Goal: Task Accomplishment & Management: Manage account settings

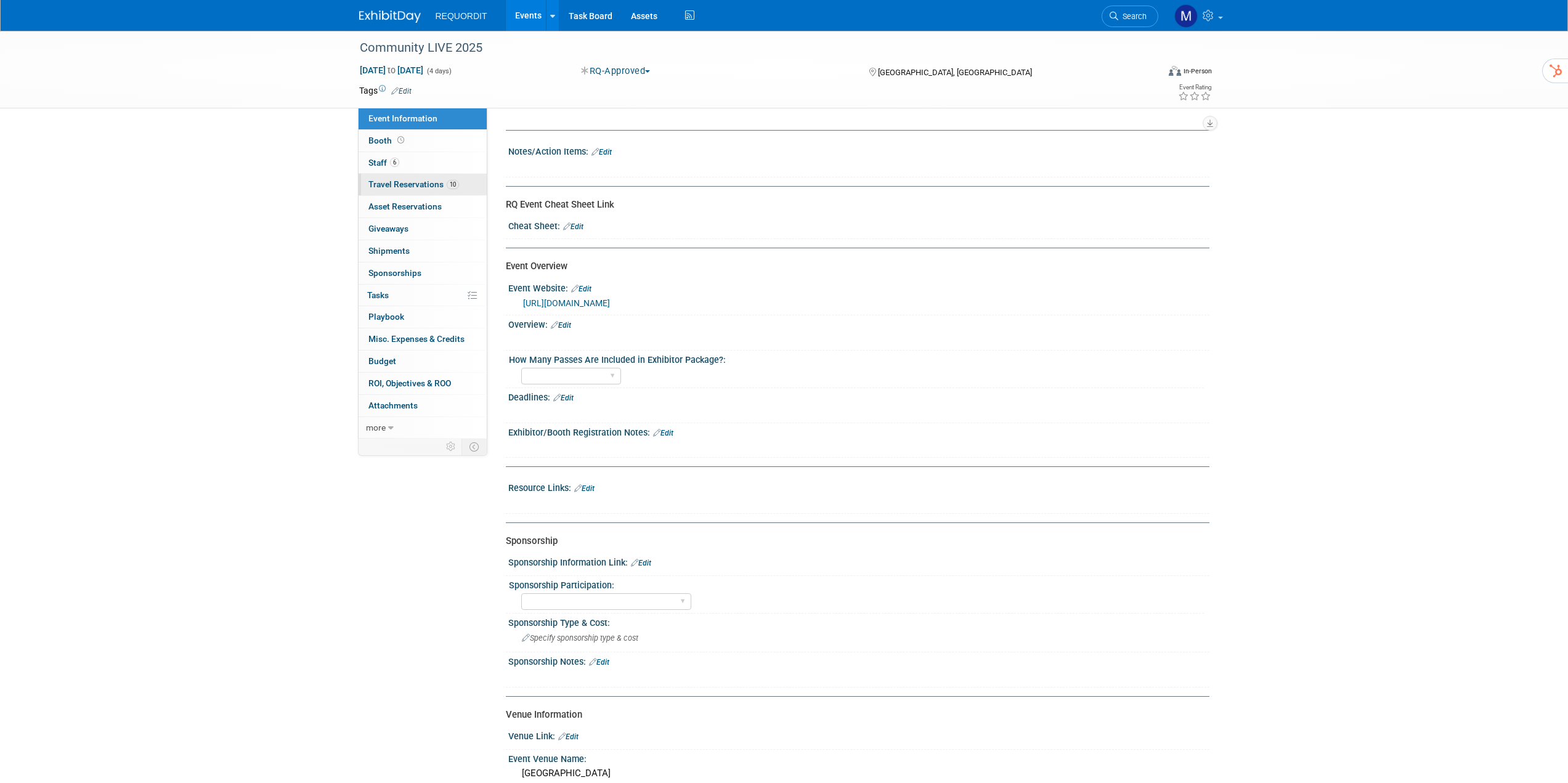
click at [414, 186] on span "Travel Reservations 10" at bounding box center [413, 183] width 90 height 10
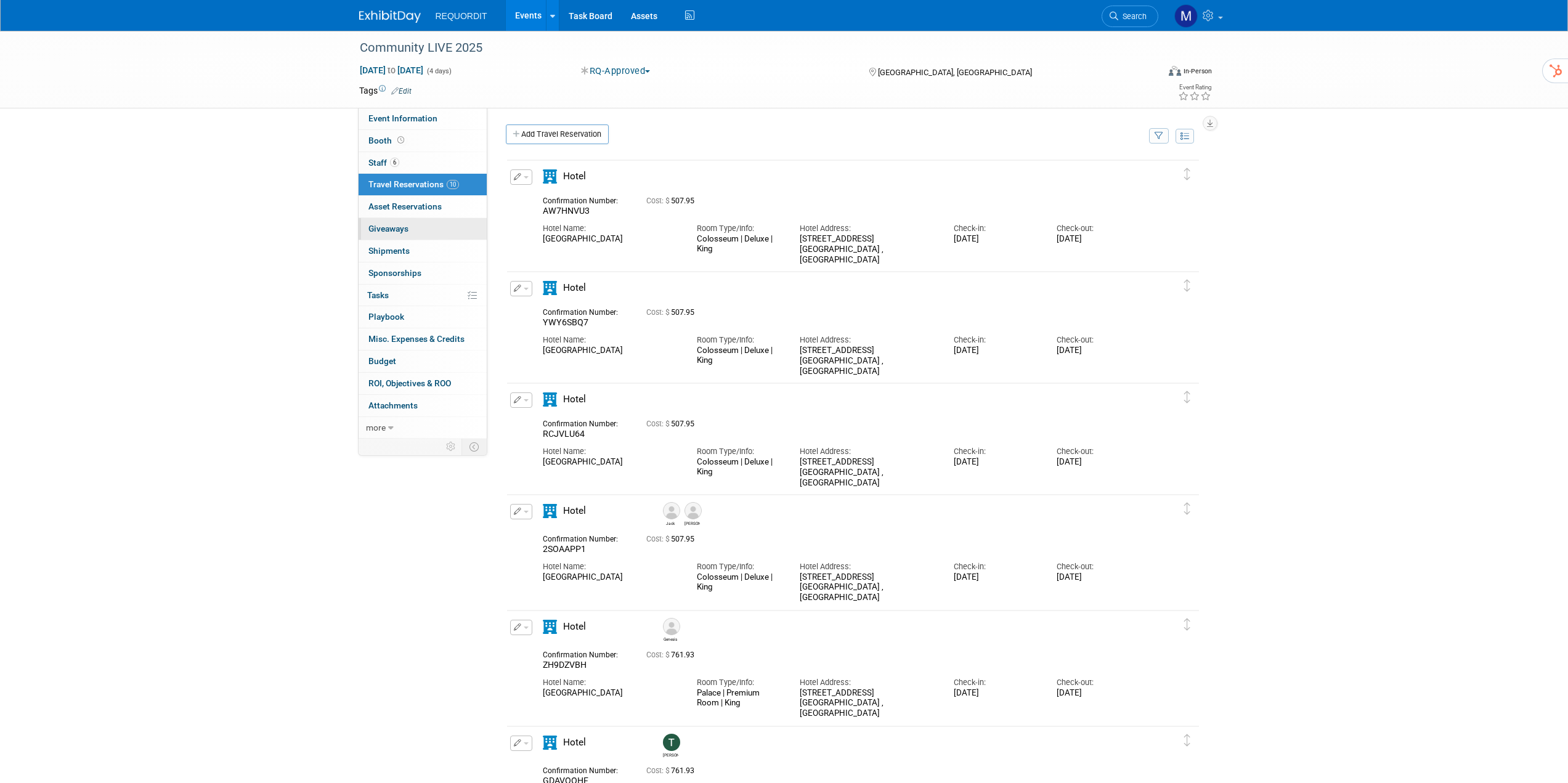
click at [403, 224] on span "Giveaways 0" at bounding box center [388, 228] width 40 height 10
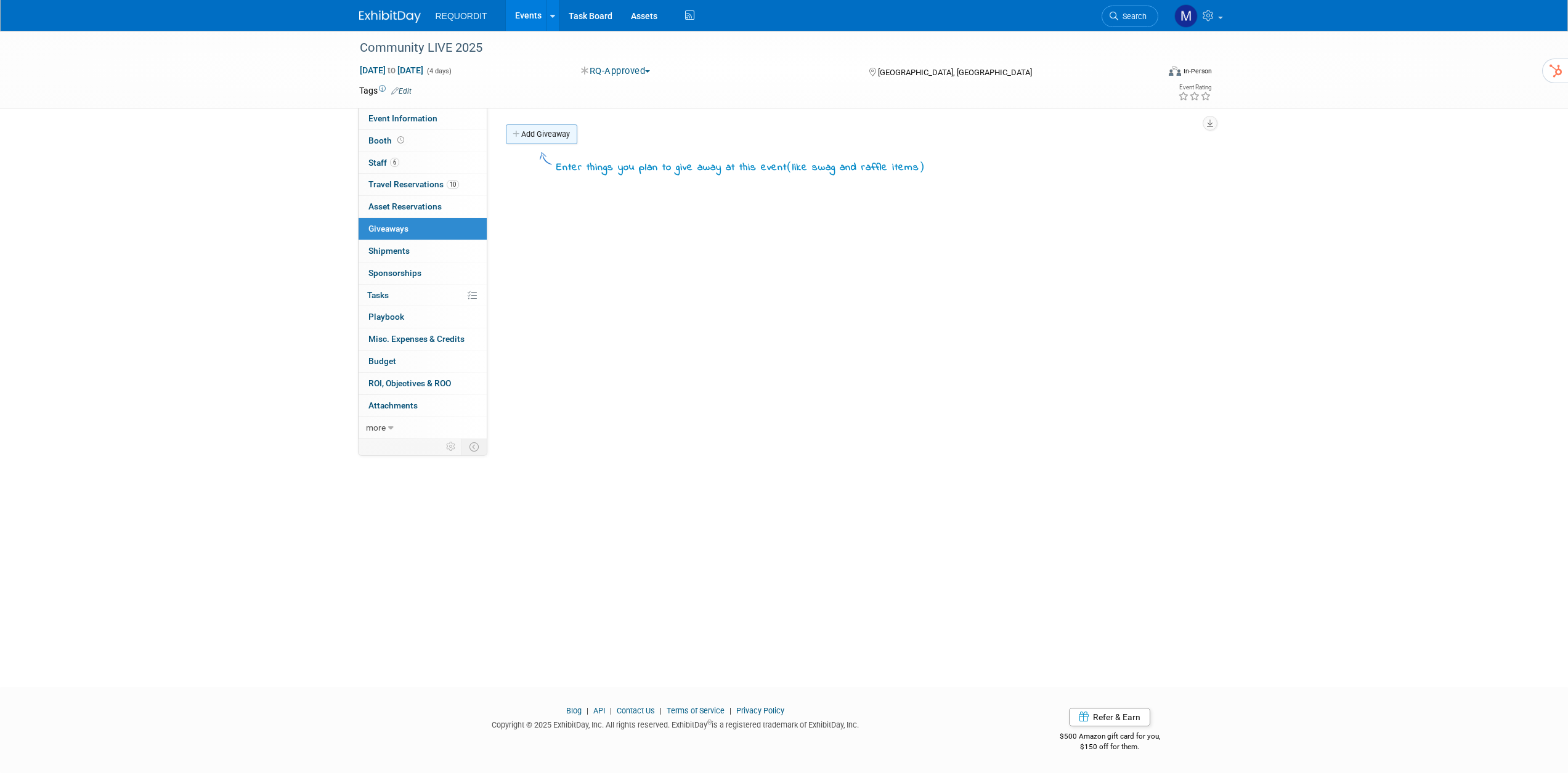
click at [535, 138] on link "Add Giveaway" at bounding box center [541, 134] width 71 height 20
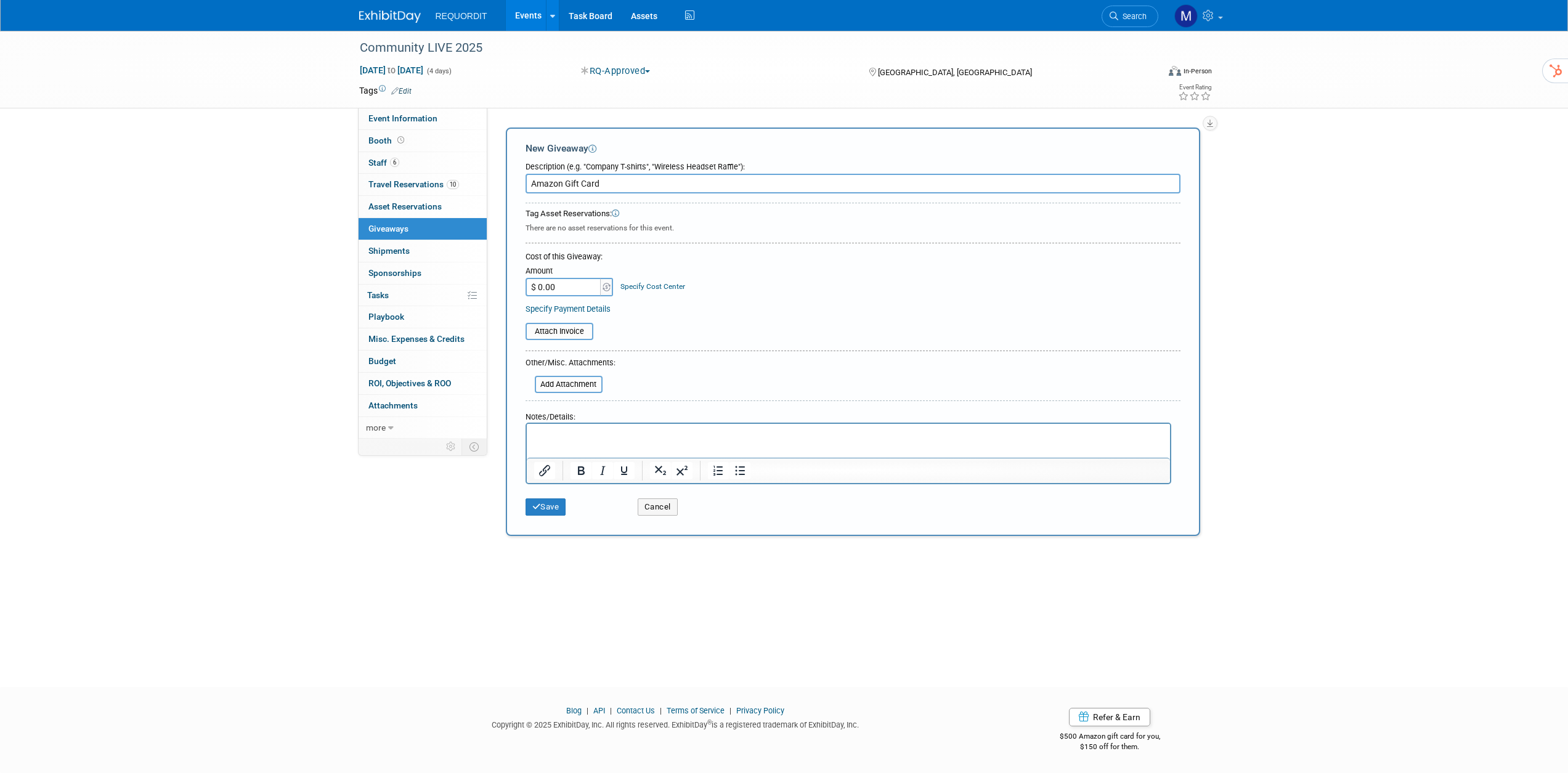
type input "Amazon Gift Card"
type input "$ 100.00"
click at [554, 509] on button "Save" at bounding box center [545, 507] width 41 height 17
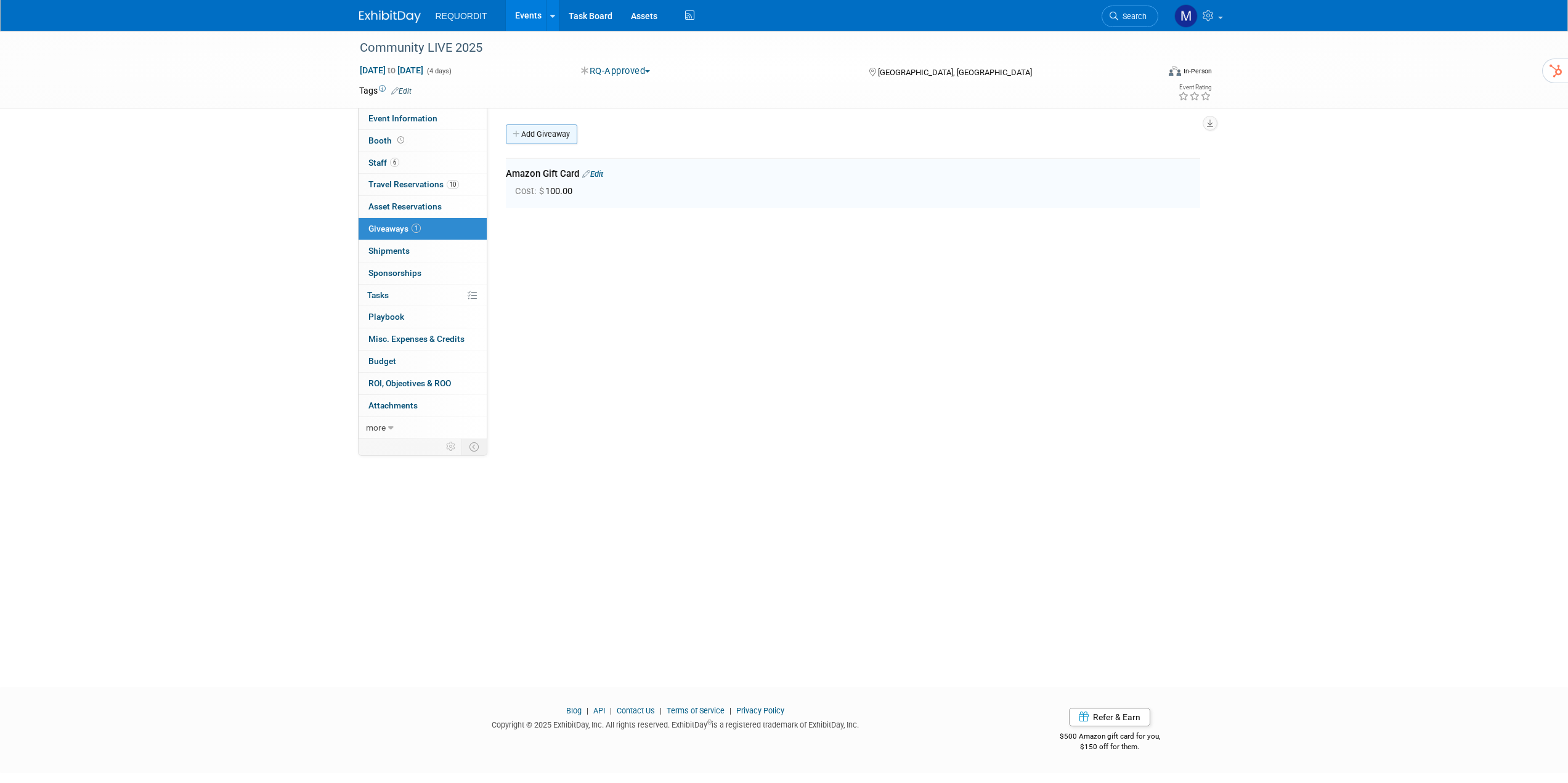
click at [544, 133] on link "Add Giveaway" at bounding box center [541, 134] width 71 height 20
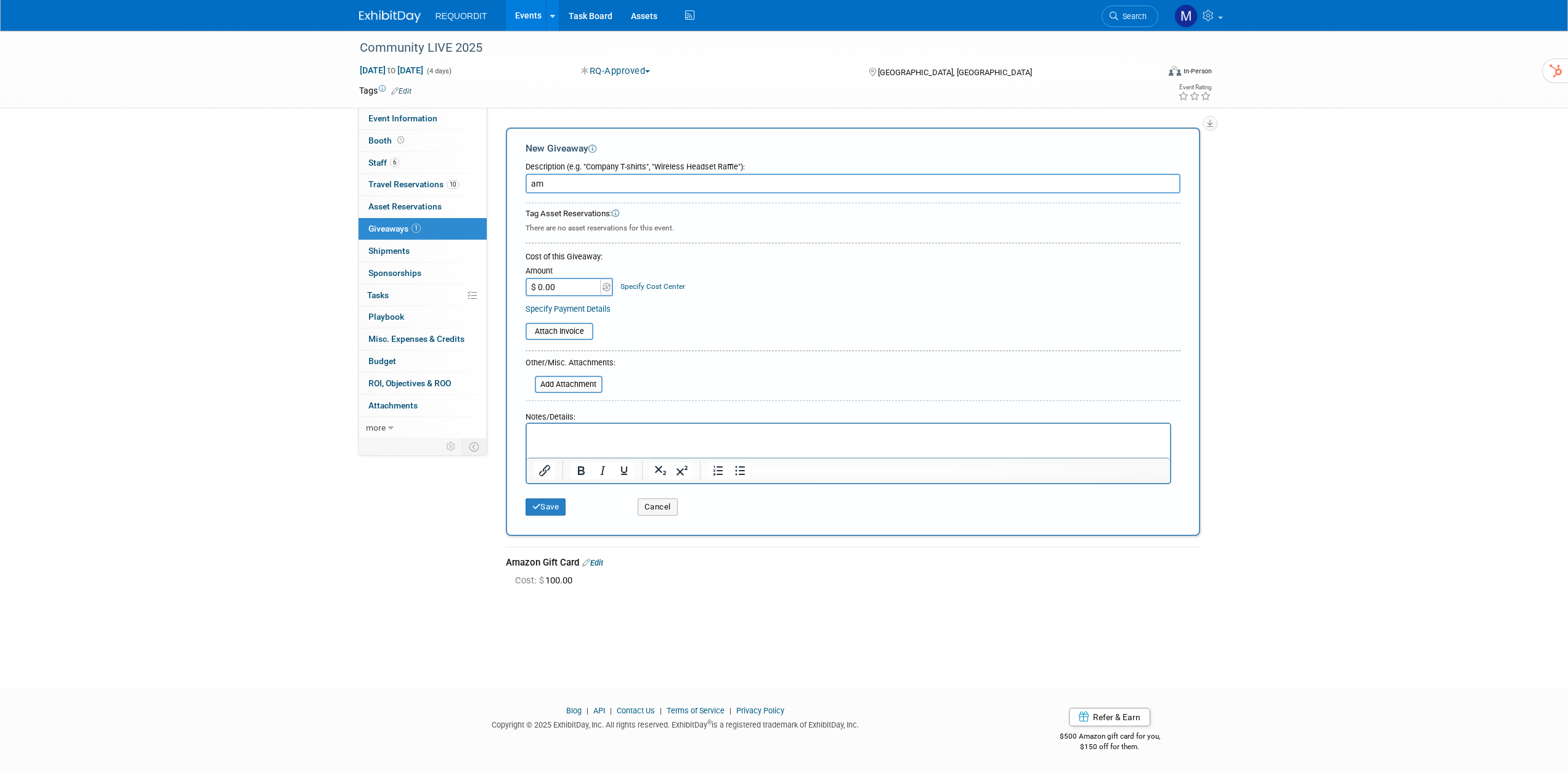
type input "a"
drag, startPoint x: 582, startPoint y: 181, endPoint x: 603, endPoint y: 181, distance: 21.0
click at [583, 181] on input "Amazon Gift Fard" at bounding box center [853, 183] width 655 height 20
type input "Amazon Gift Card"
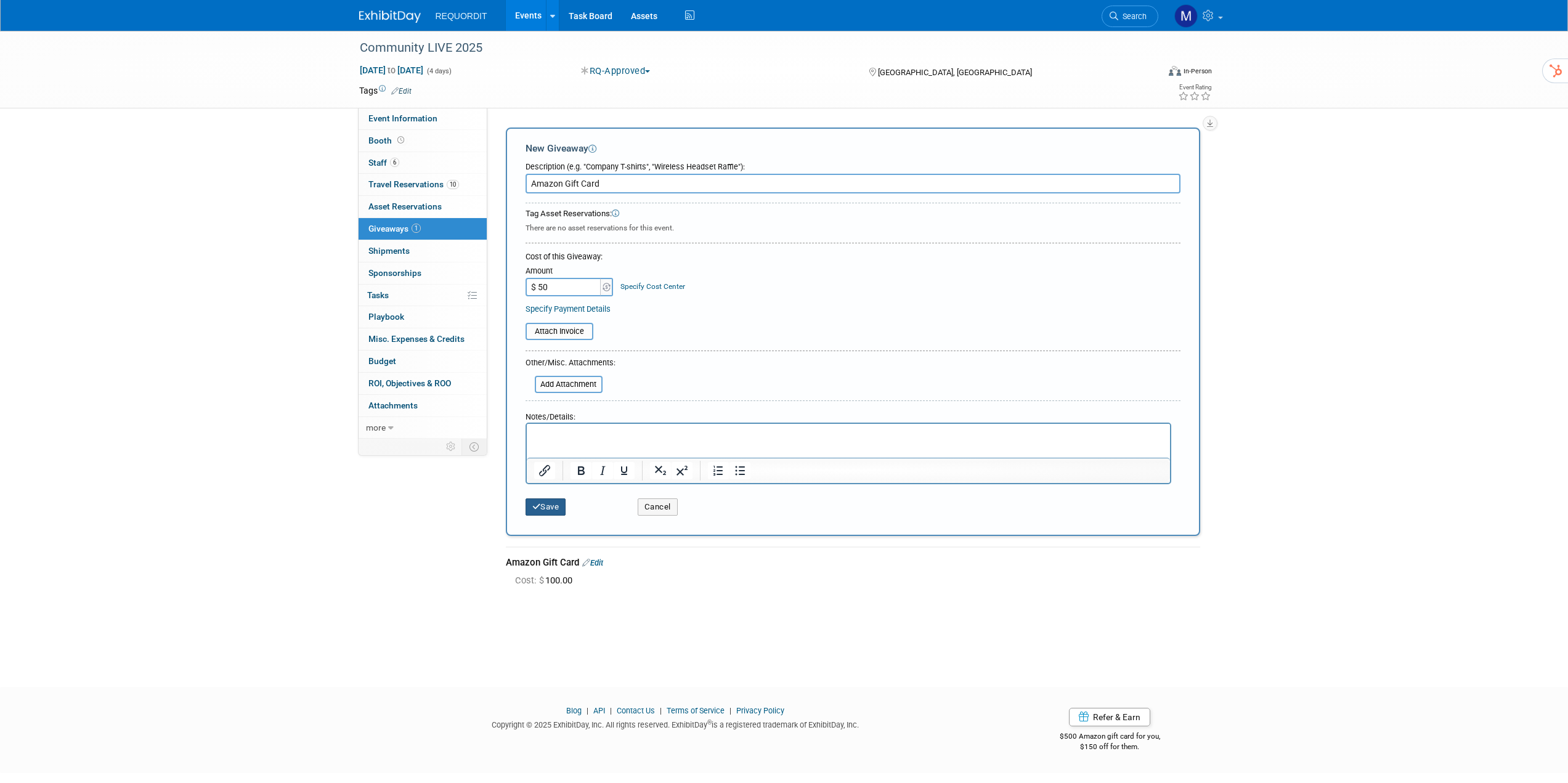
type input "$ 50.00"
click at [566, 513] on button "Save" at bounding box center [545, 507] width 41 height 17
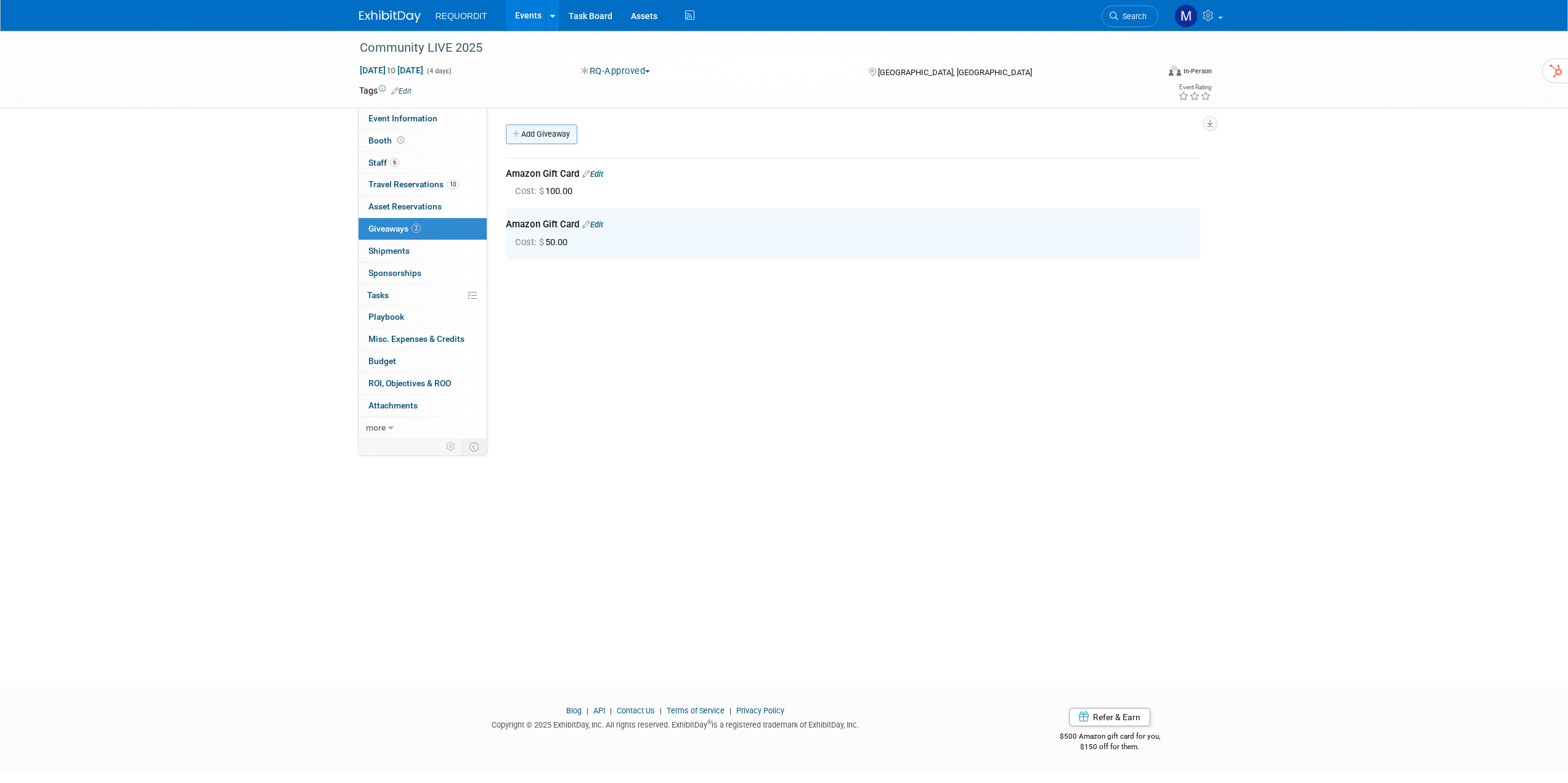
click at [550, 139] on link "Add Giveaway" at bounding box center [541, 134] width 71 height 20
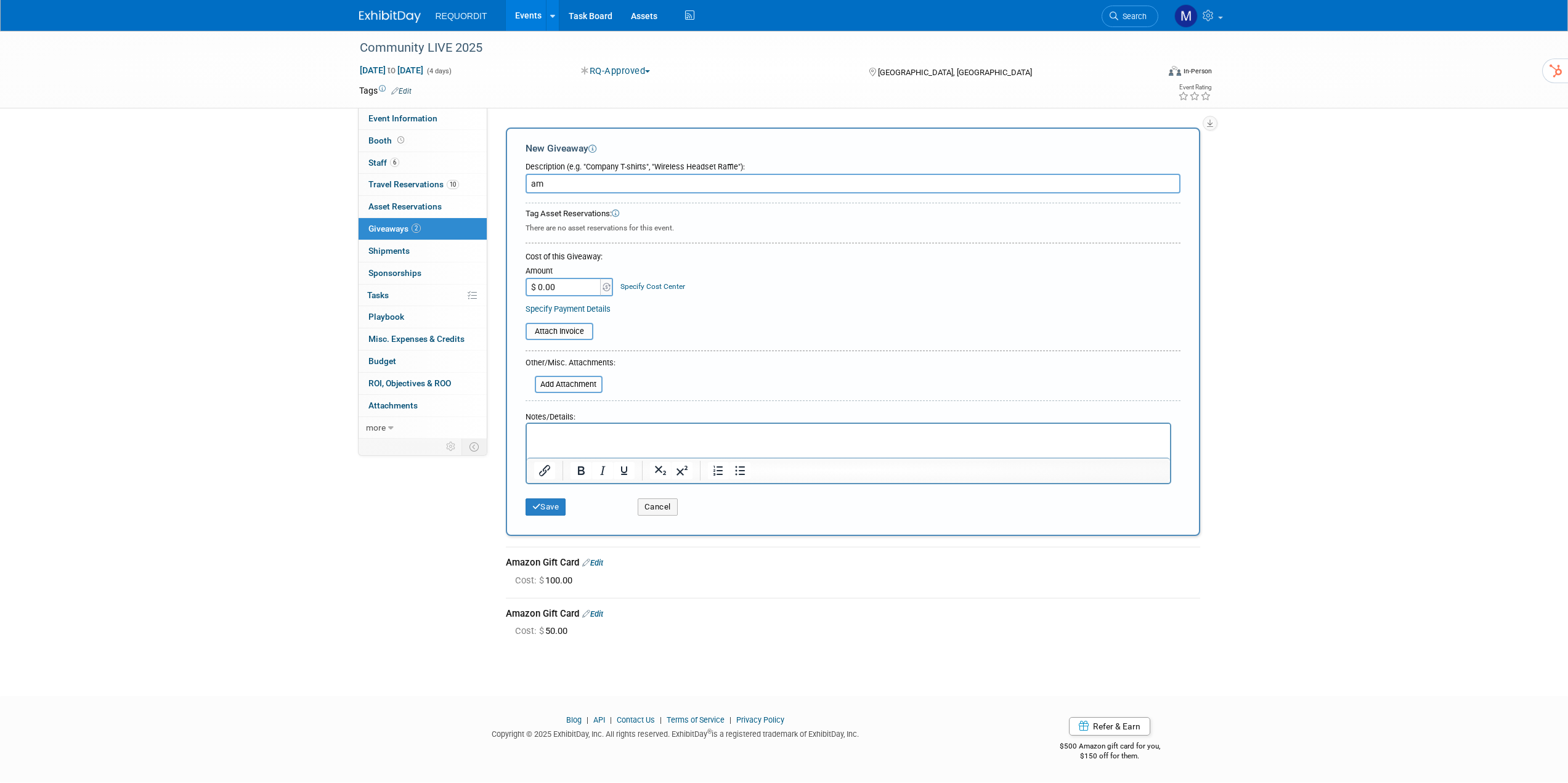
type input "a"
type input "Amazon Gift Card"
click at [607, 287] on img at bounding box center [606, 287] width 8 height 9
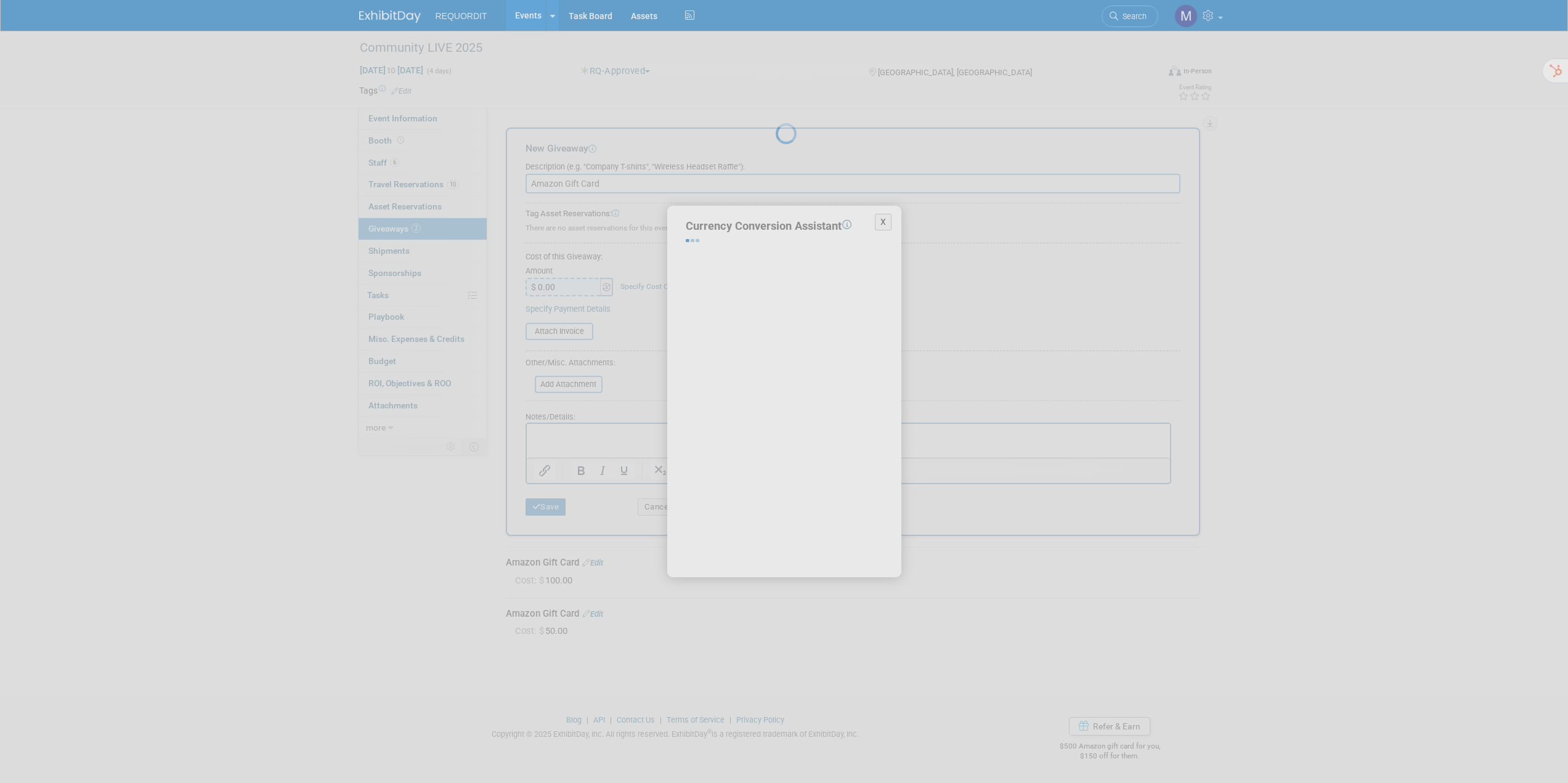
select select "2"
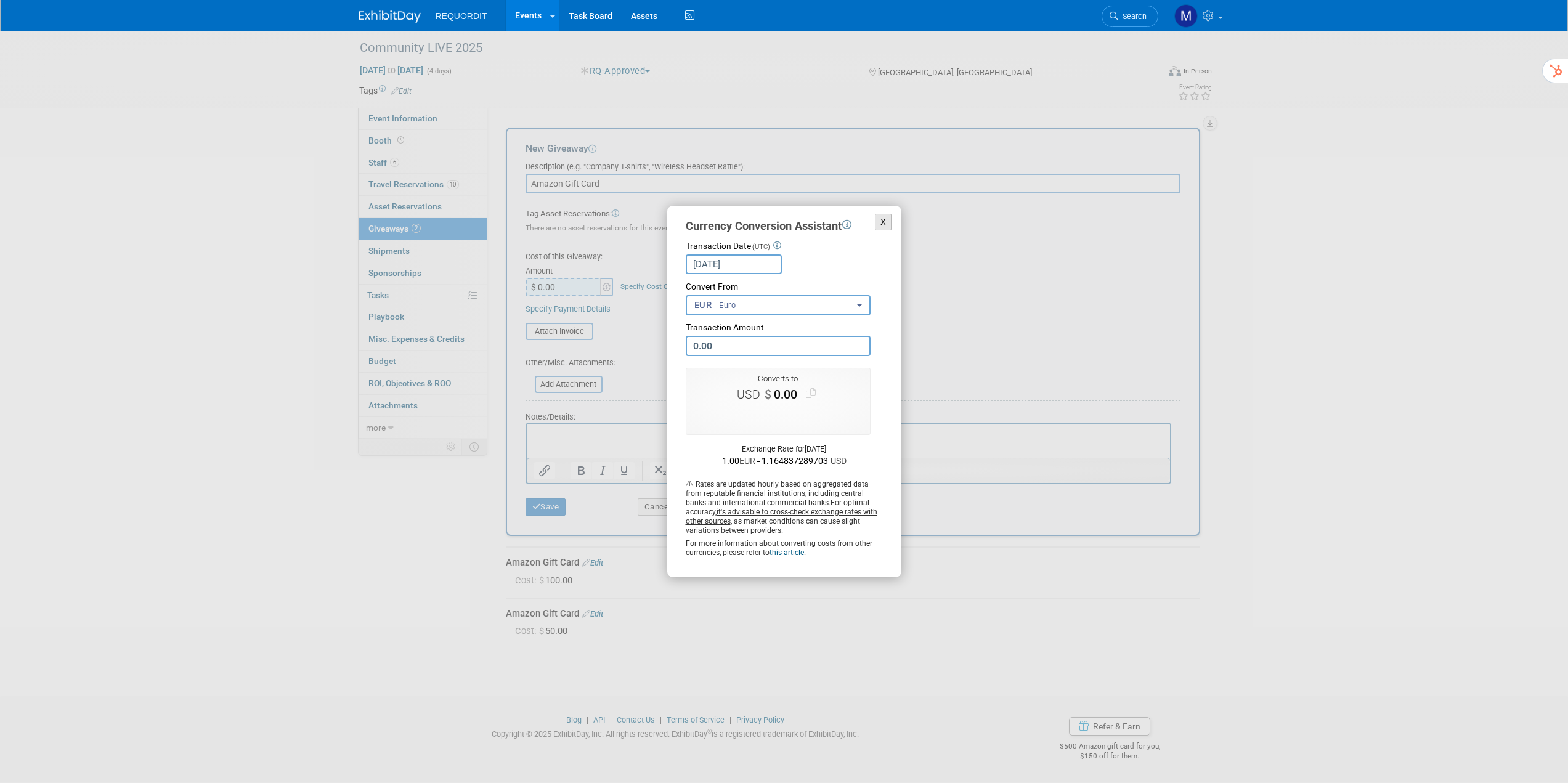
click at [885, 221] on button "X" at bounding box center [883, 221] width 17 height 16
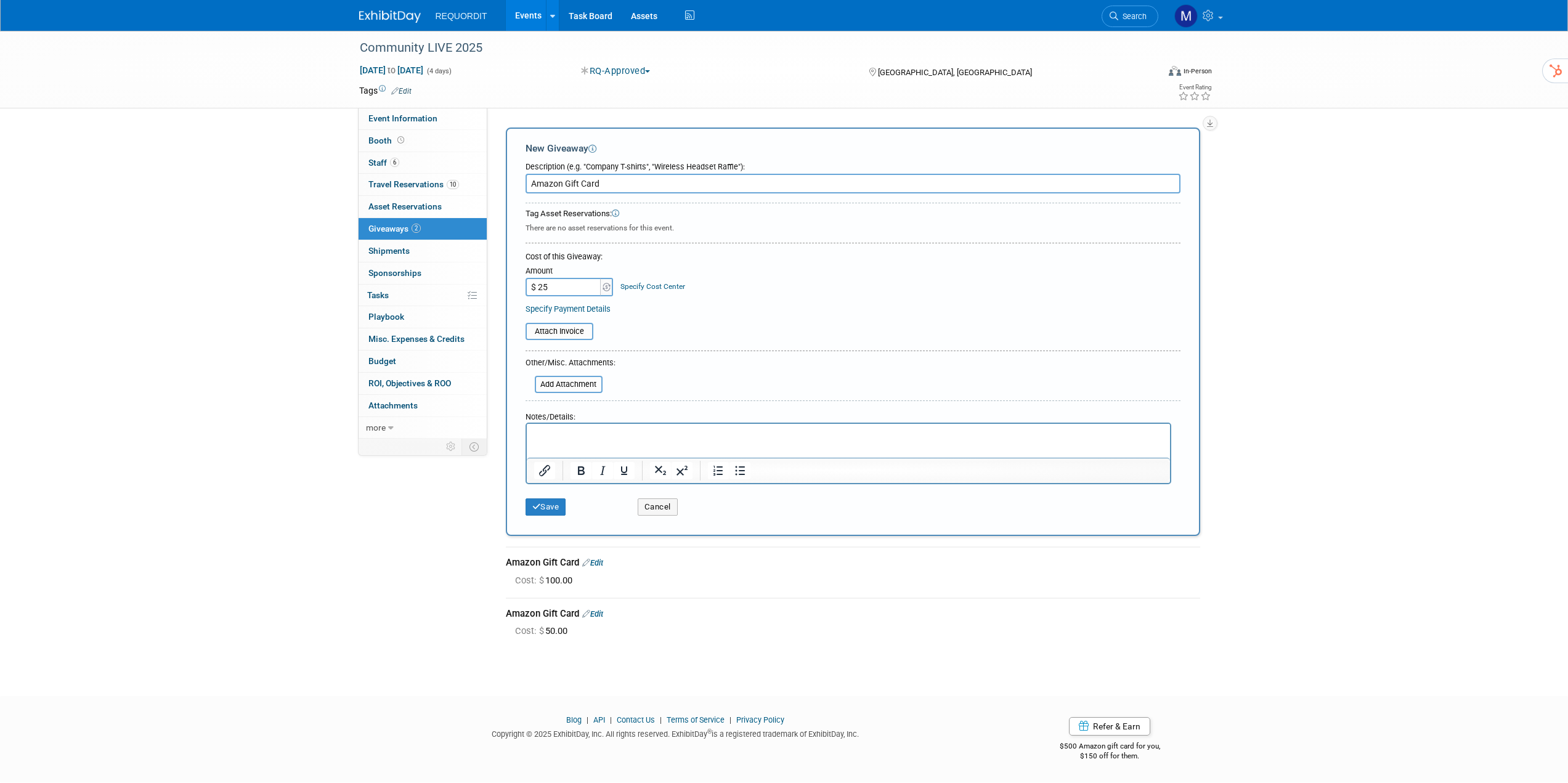
type input "$ 25.00"
click at [572, 441] on html at bounding box center [847, 432] width 643 height 17
copy p "Purchased by [PERSON_NAME]."
click at [550, 502] on button "Save" at bounding box center [545, 507] width 41 height 17
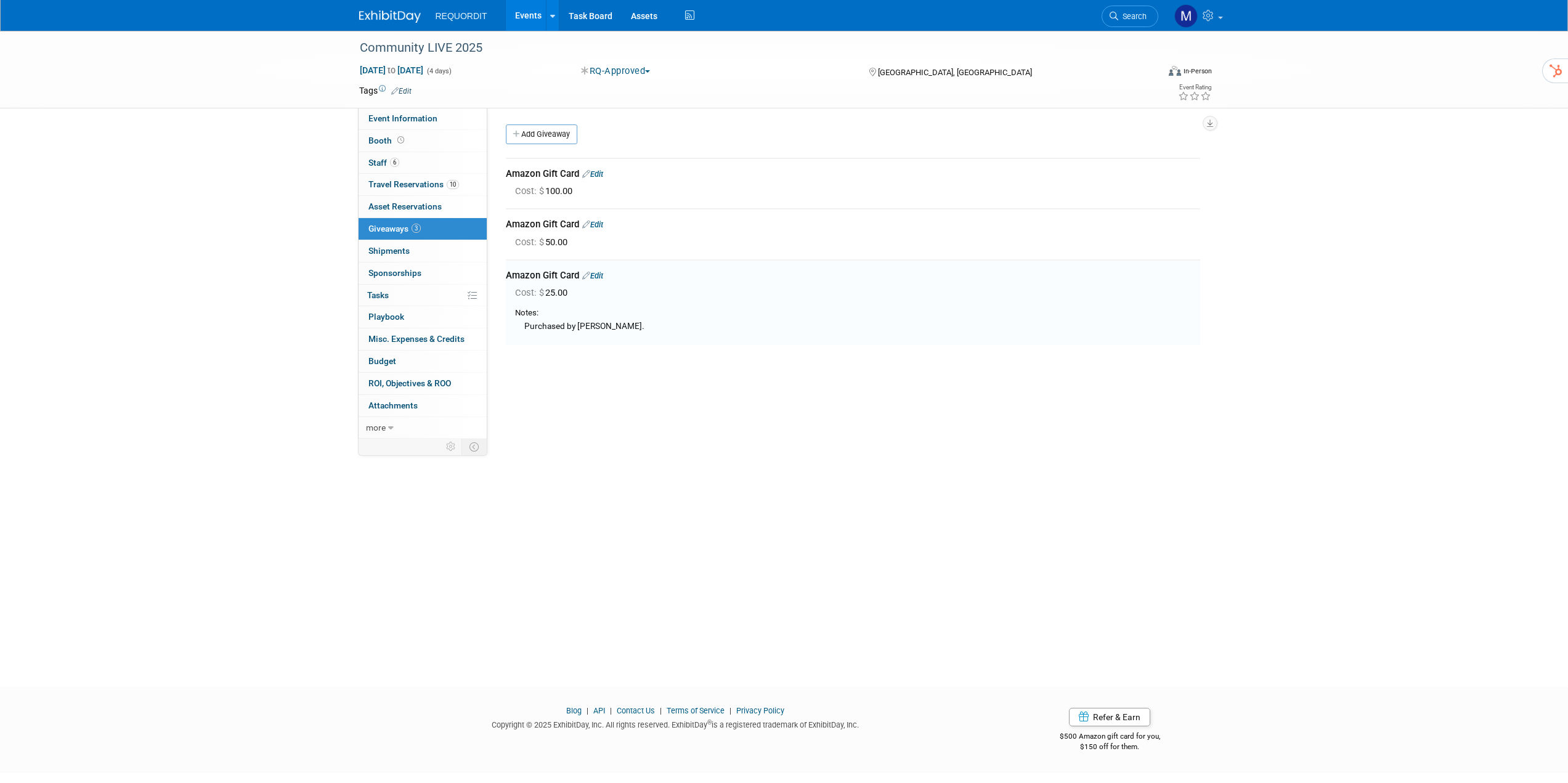
click at [589, 177] on icon at bounding box center [585, 174] width 8 height 8
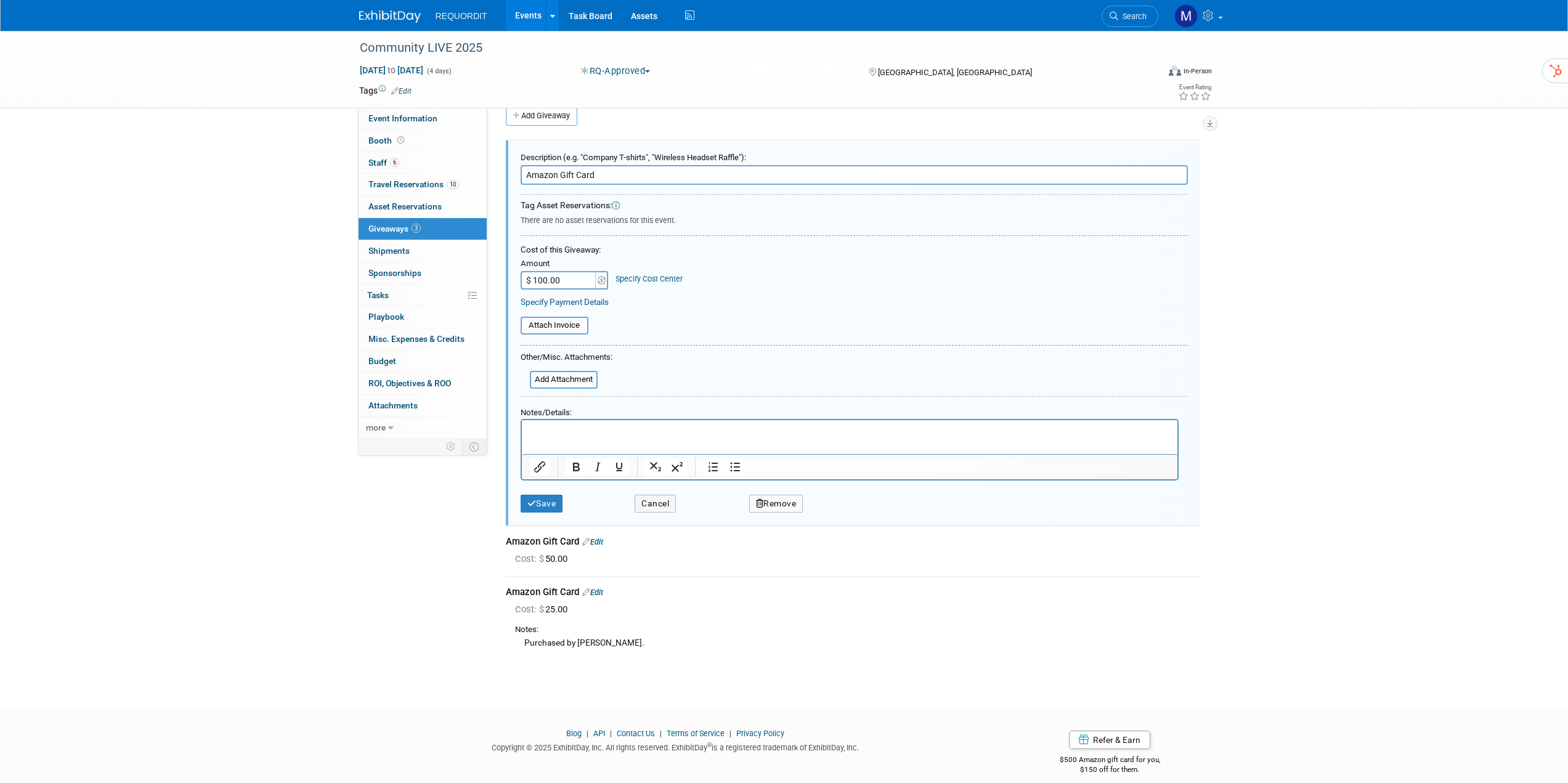
click at [622, 436] on p "Rich Text Area. Press ALT-0 for help." at bounding box center [849, 431] width 642 height 13
click at [540, 503] on button "Save" at bounding box center [542, 503] width 43 height 18
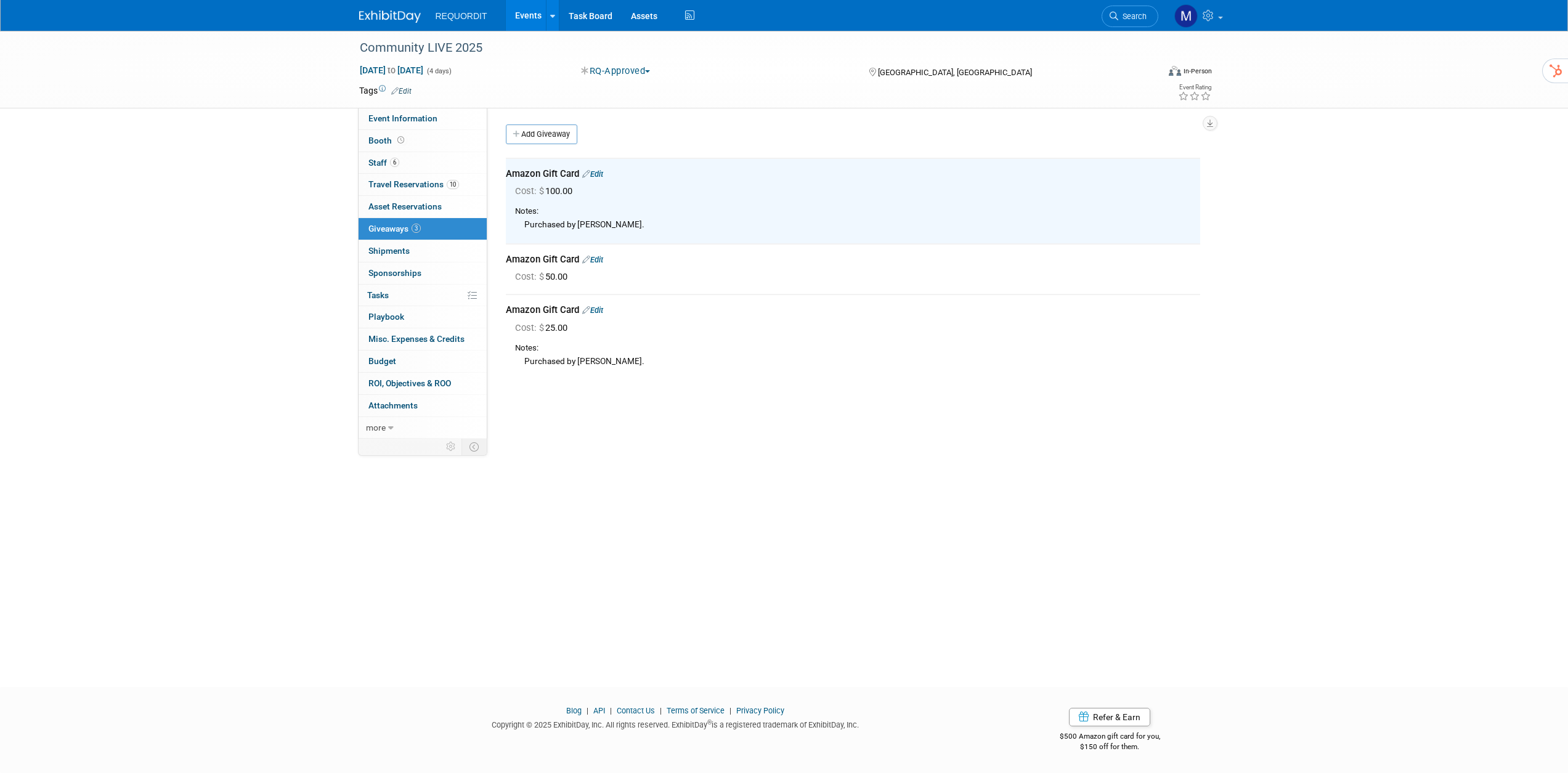
click at [598, 263] on link "Edit" at bounding box center [592, 260] width 21 height 10
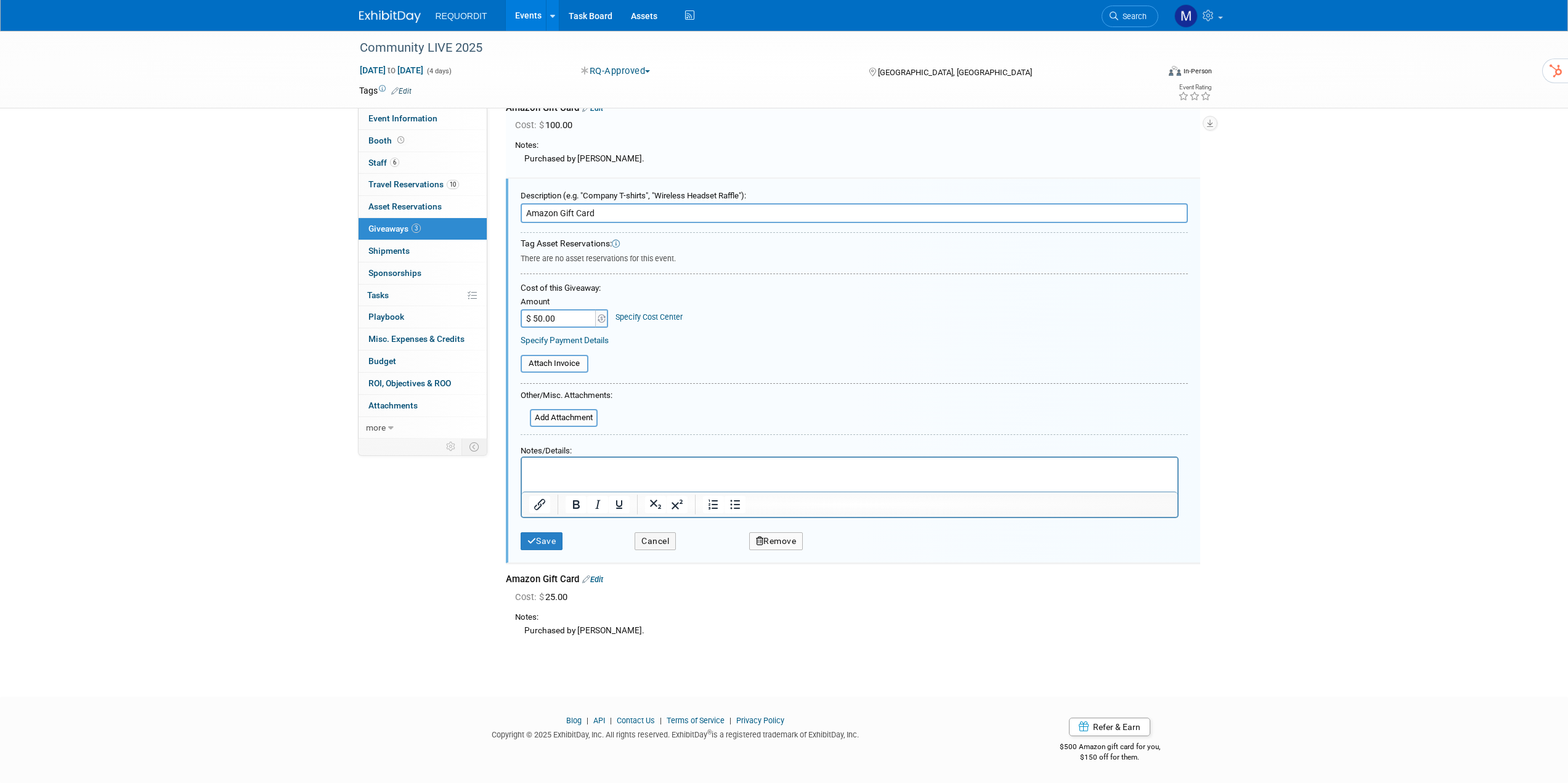
click at [576, 468] on p "Rich Text Area. Press ALT-0 for help." at bounding box center [849, 469] width 642 height 13
click at [550, 544] on button "Save" at bounding box center [542, 541] width 43 height 18
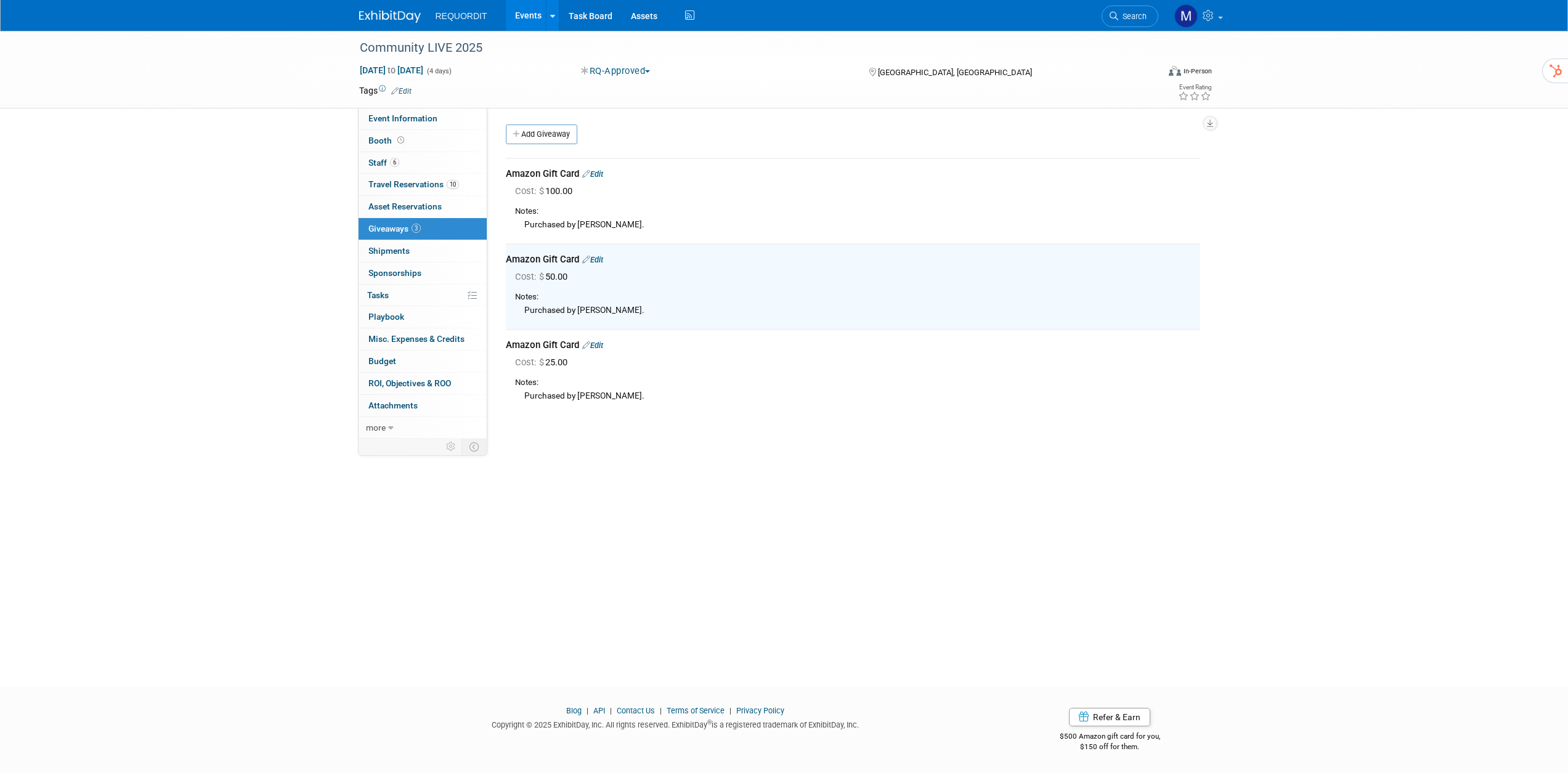
click at [601, 258] on link "Edit" at bounding box center [592, 260] width 21 height 10
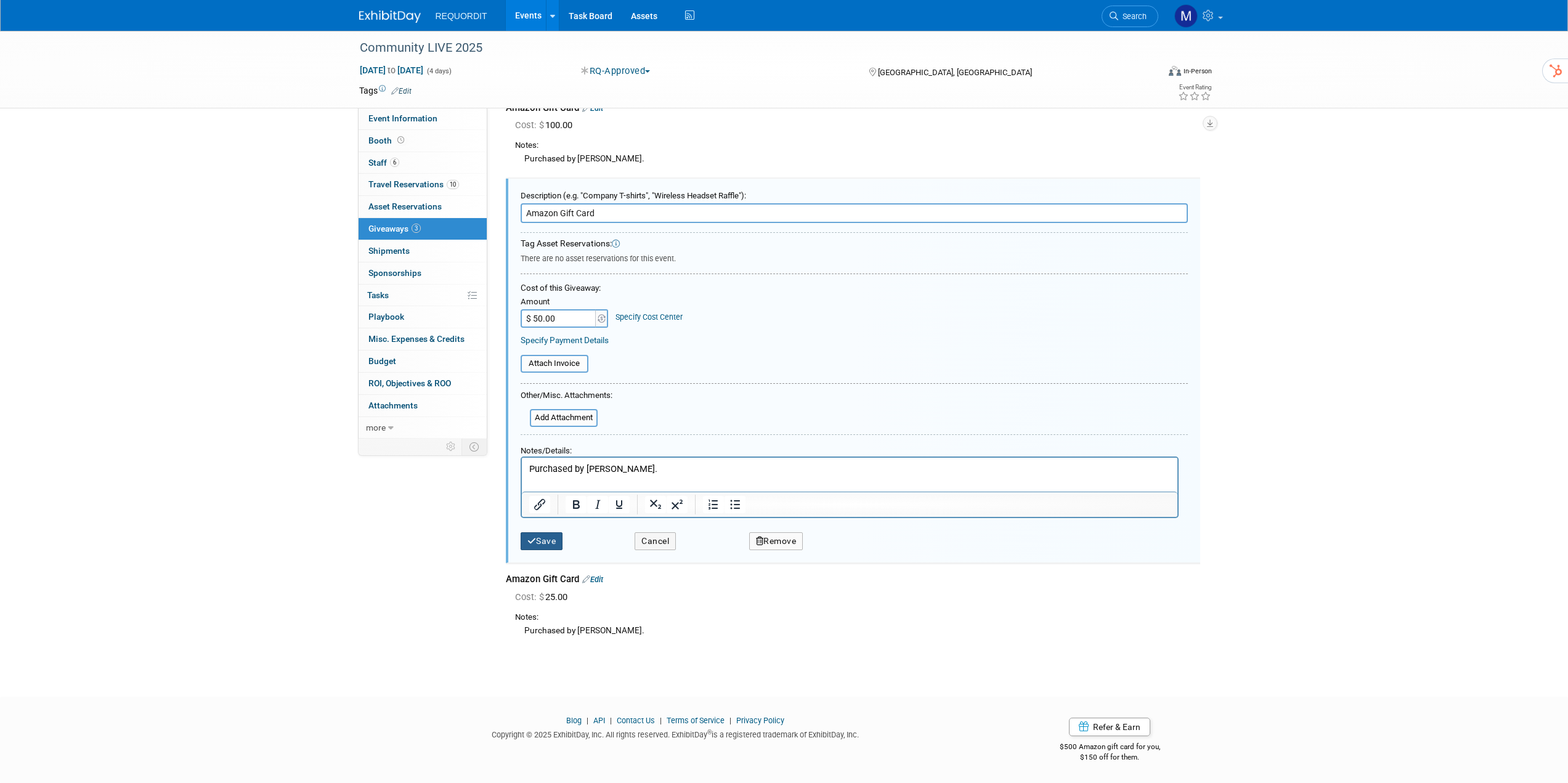
click at [563, 536] on button "Save" at bounding box center [542, 541] width 43 height 18
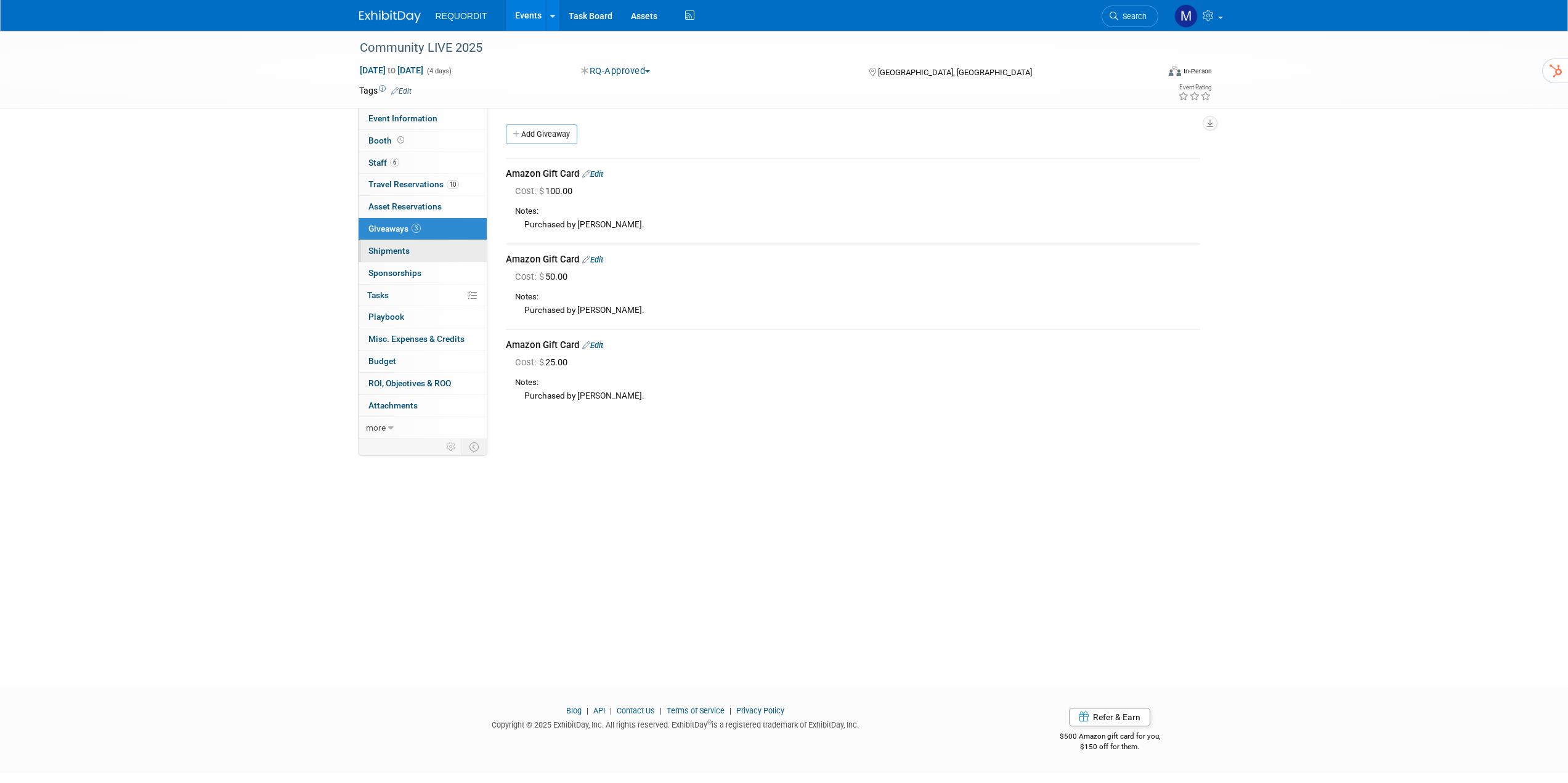
click at [406, 247] on span "Shipments 0" at bounding box center [389, 250] width 42 height 10
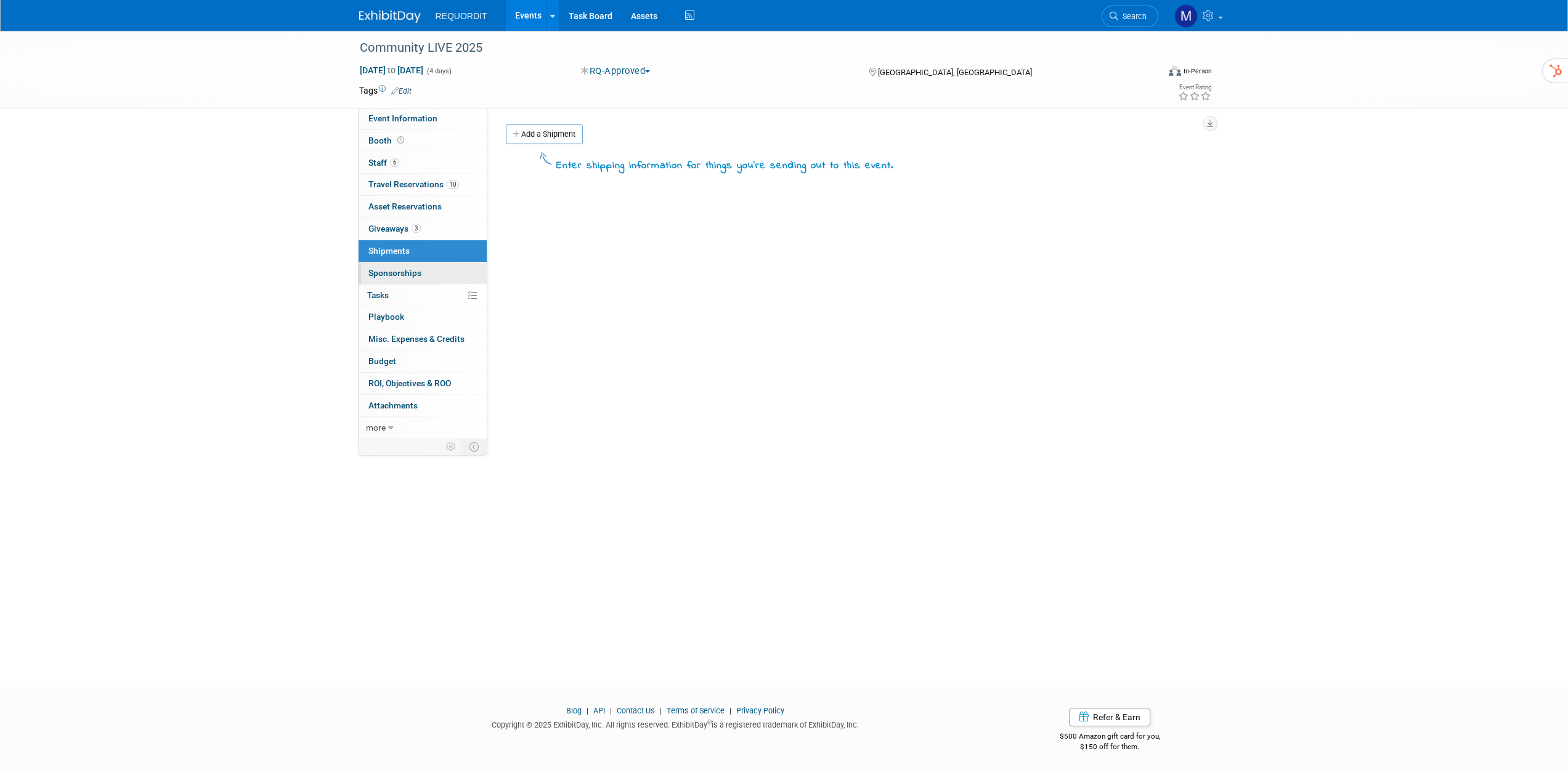
click at [411, 264] on link "0 Sponsorships 0" at bounding box center [423, 273] width 128 height 22
click at [409, 289] on link "0% Tasks 0%" at bounding box center [423, 295] width 128 height 22
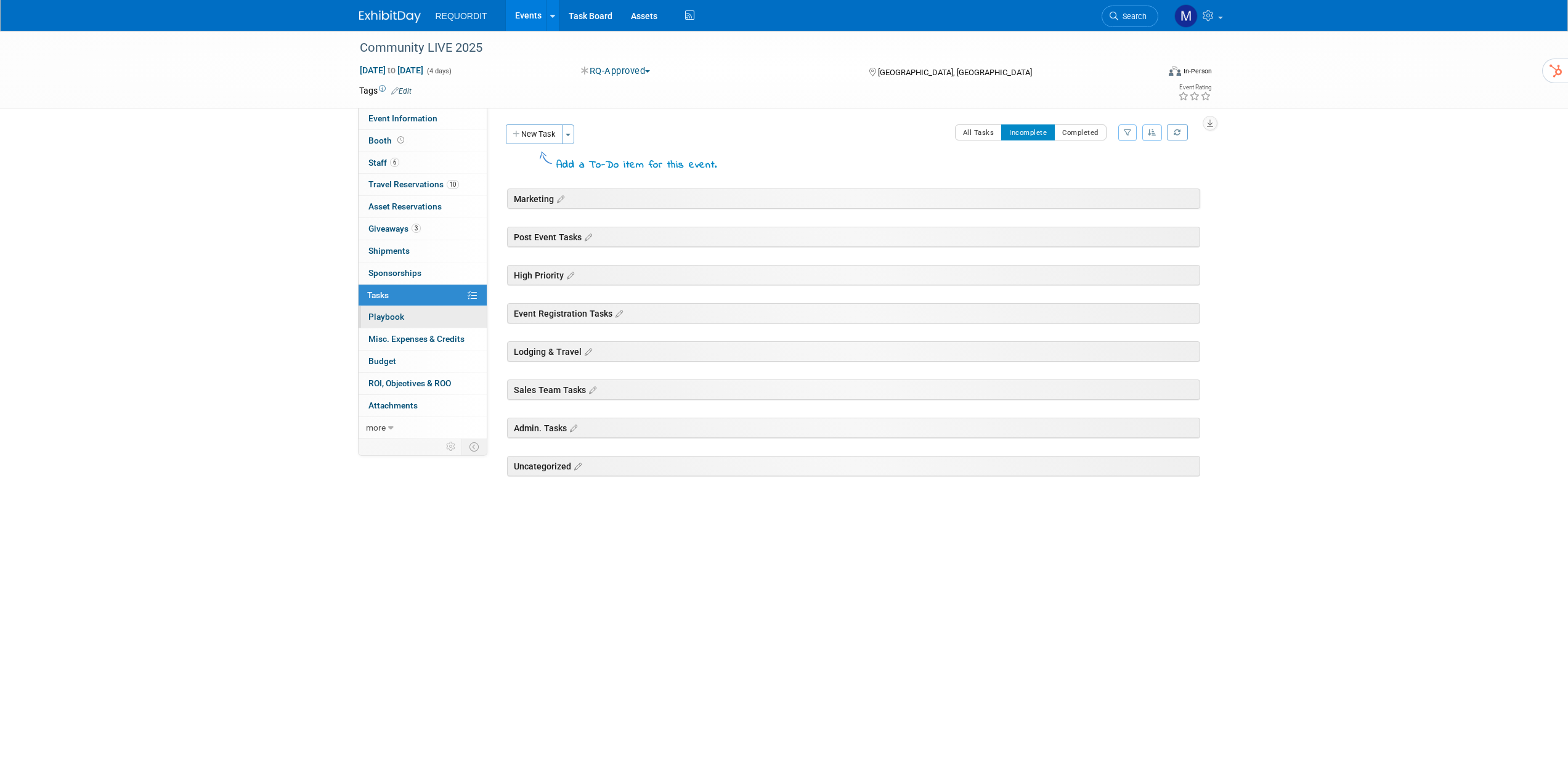
click at [405, 320] on link "0 Playbook 0" at bounding box center [423, 317] width 128 height 22
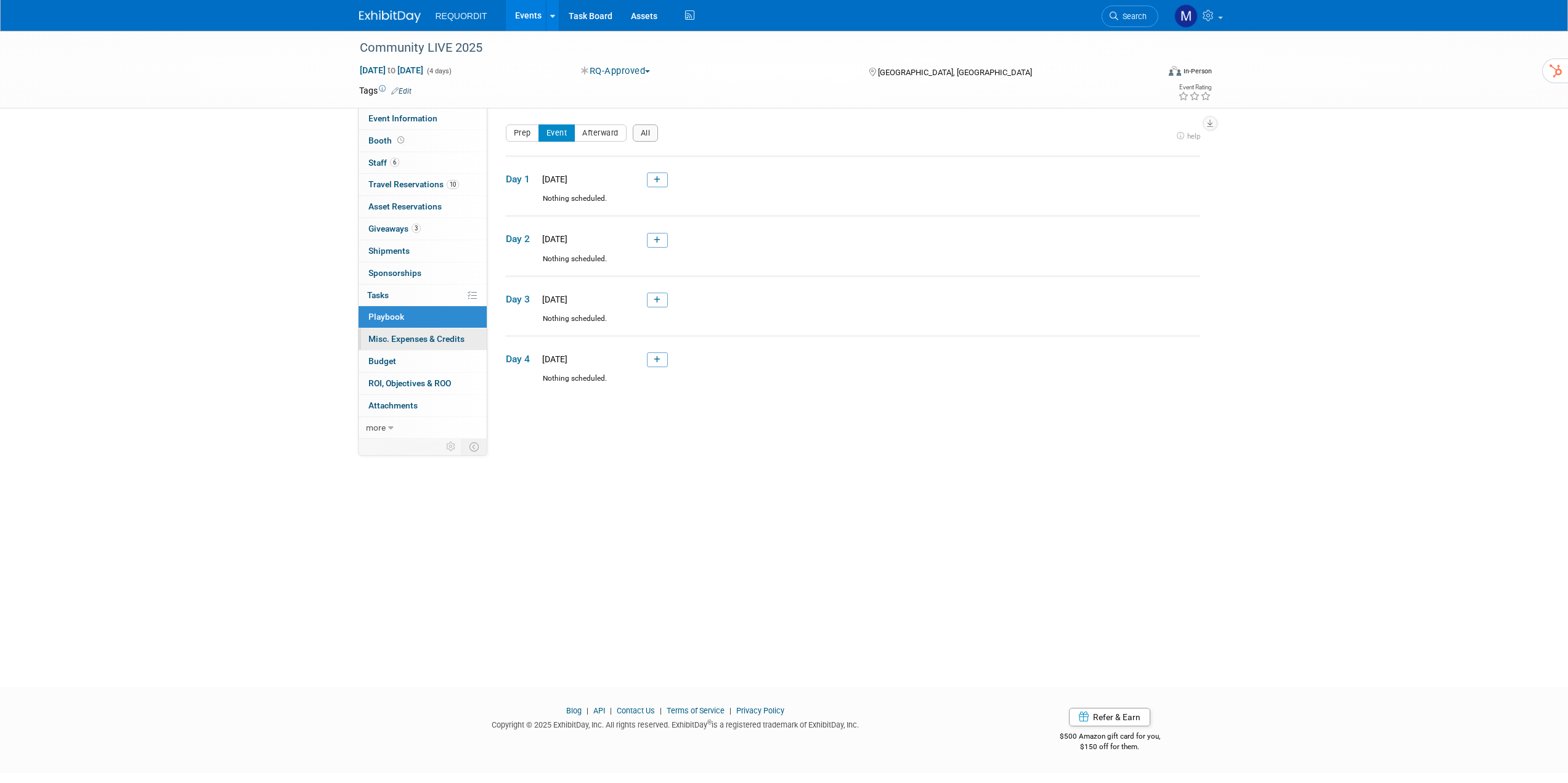
click at [408, 349] on link "0 Misc. Expenses & Credits 0" at bounding box center [423, 339] width 128 height 22
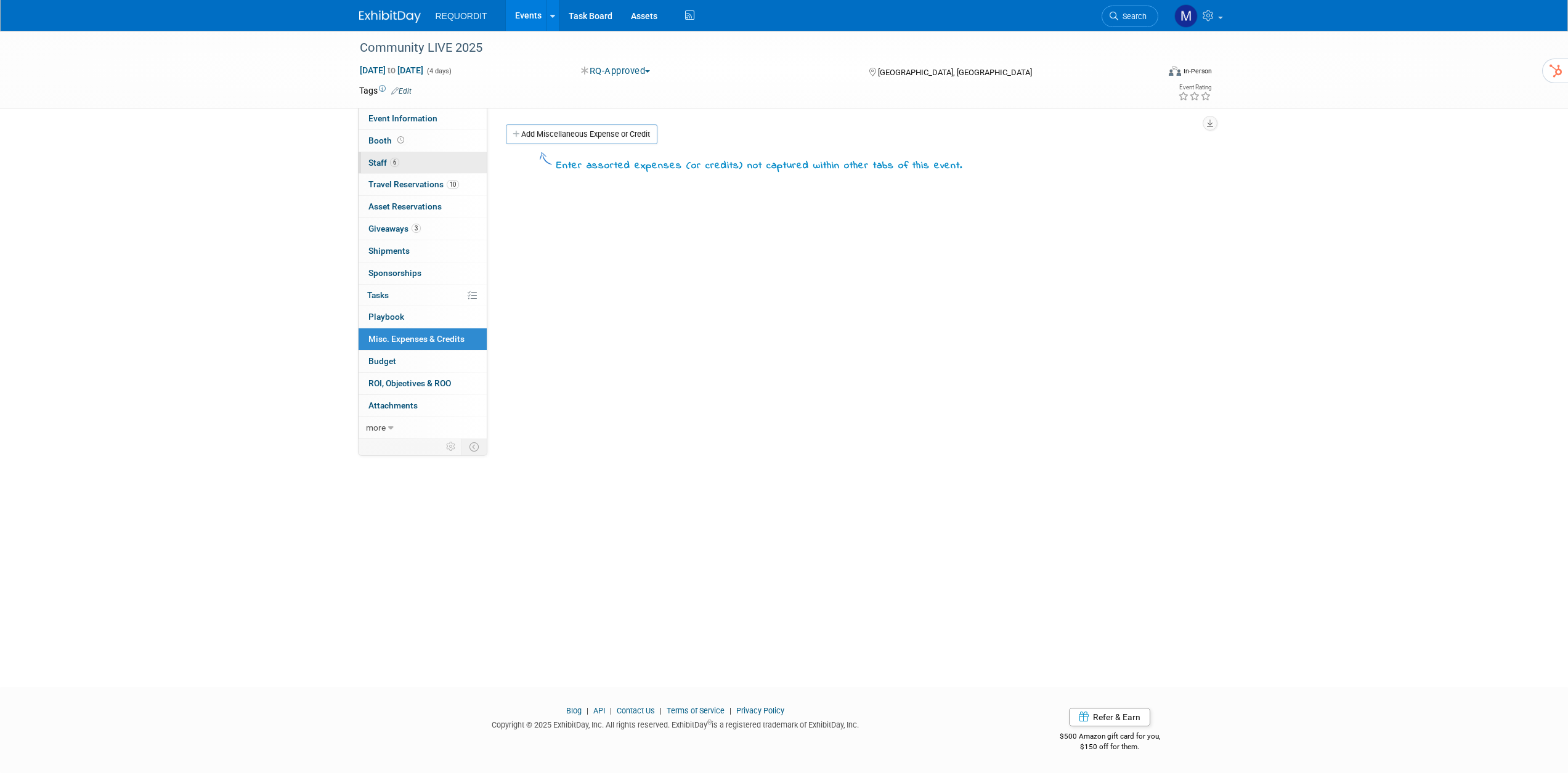
click at [418, 160] on link "6 Staff 6" at bounding box center [423, 162] width 128 height 22
